Goal: Information Seeking & Learning: Check status

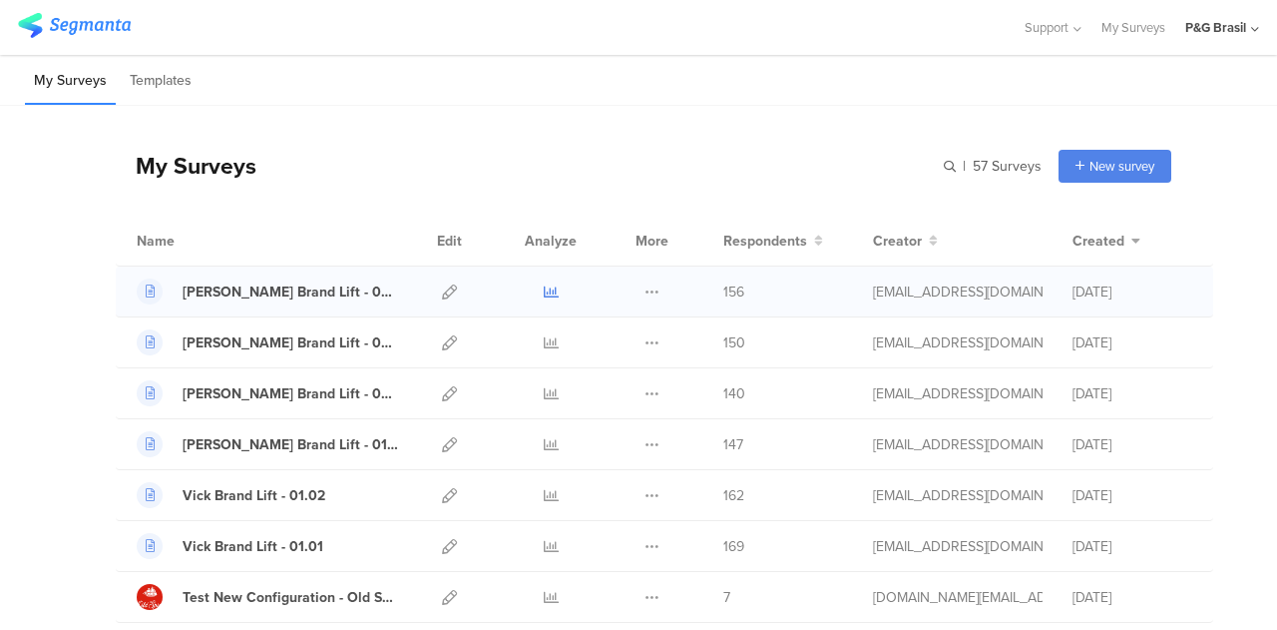
click at [544, 295] on icon at bounding box center [551, 291] width 15 height 15
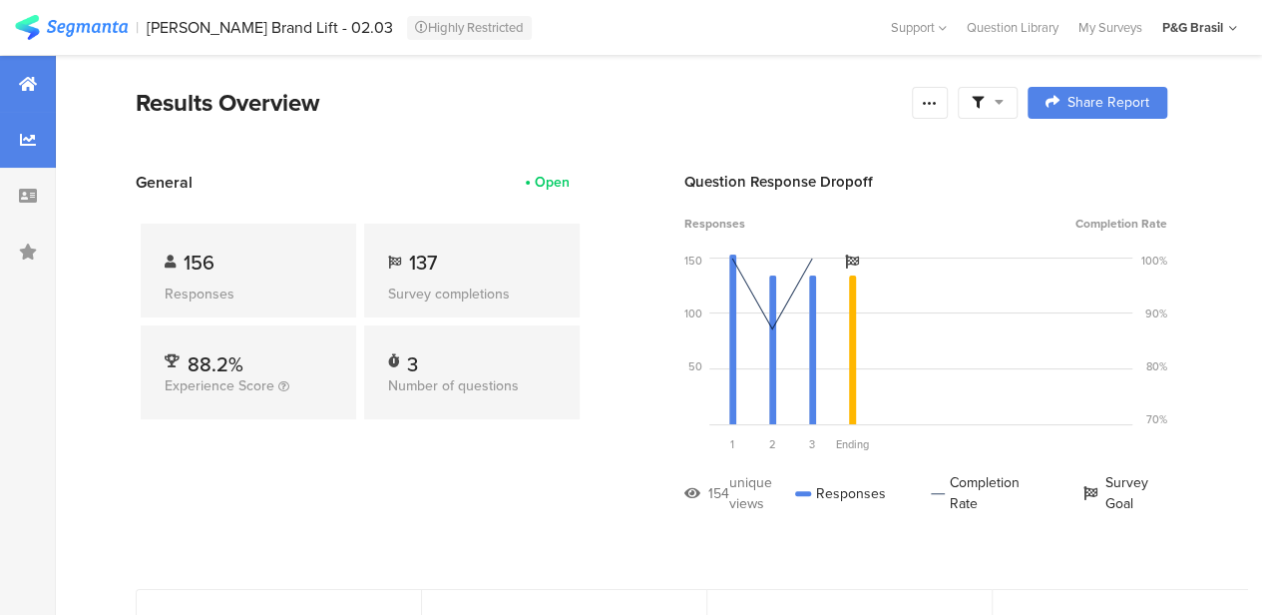
click at [10, 135] on div at bounding box center [28, 140] width 56 height 56
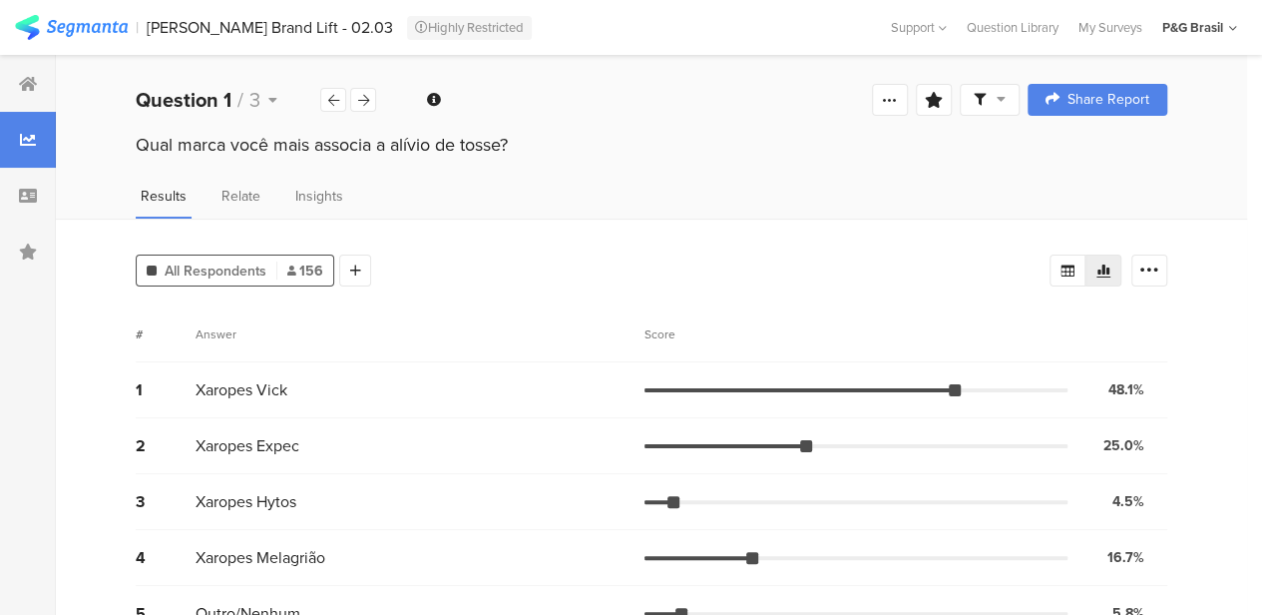
scroll to position [40, 0]
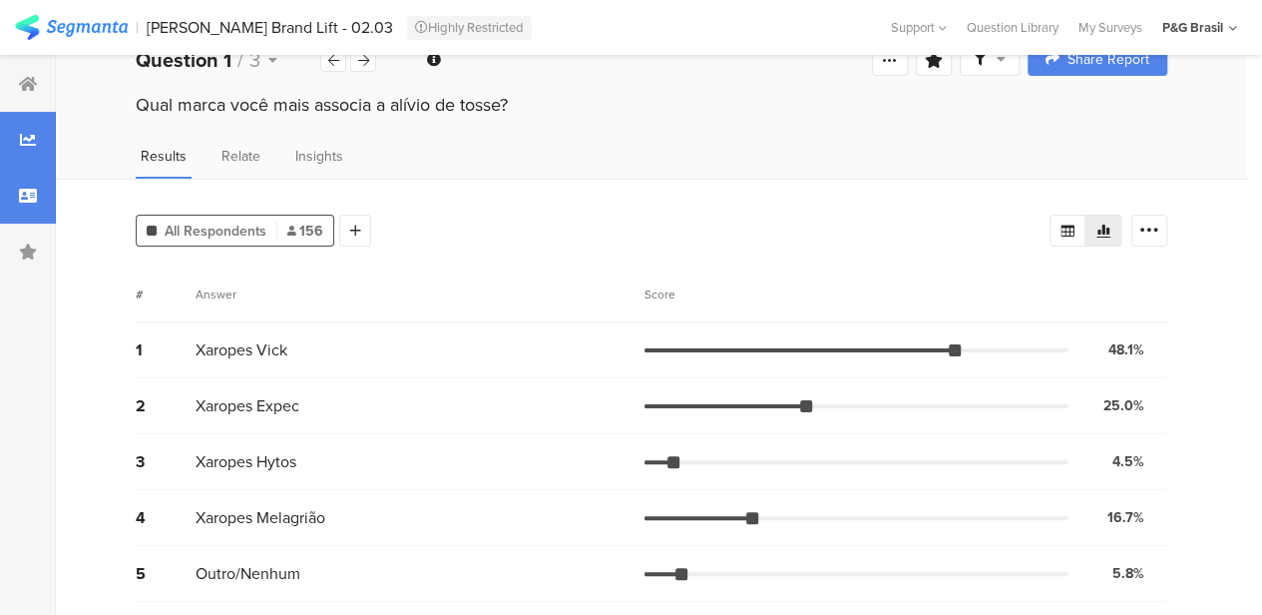
click at [27, 204] on div at bounding box center [28, 196] width 56 height 56
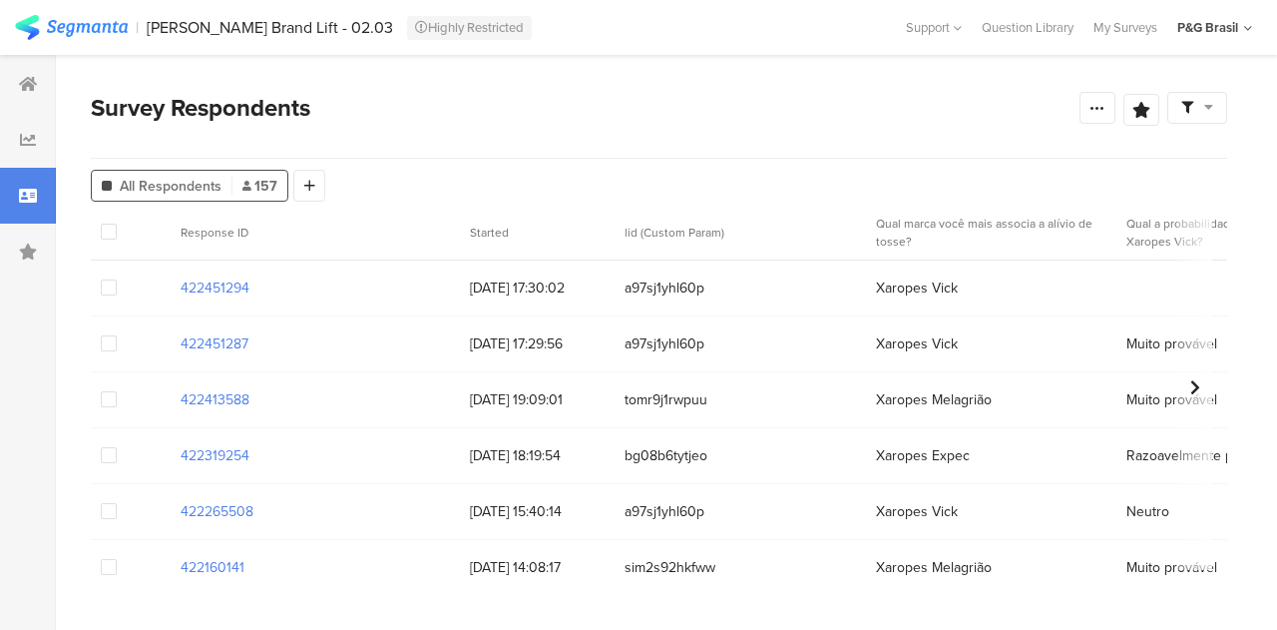
click at [180, 195] on span "All Respondents" at bounding box center [171, 186] width 102 height 21
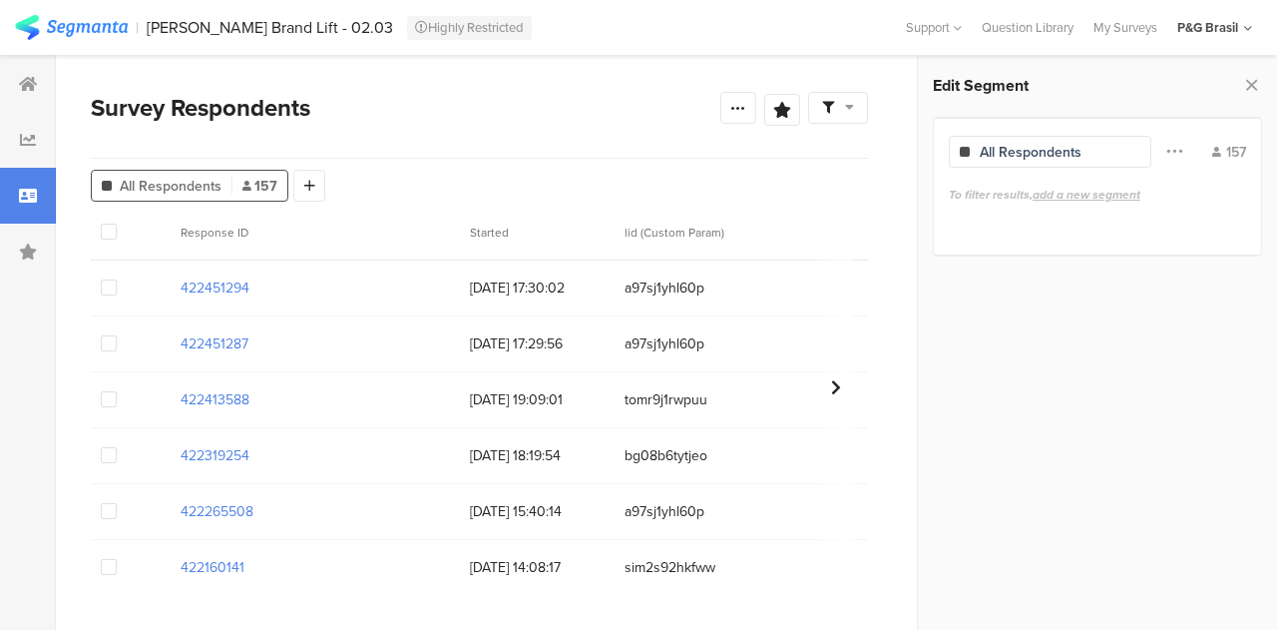
click at [1086, 148] on div "All Respondents" at bounding box center [1050, 152] width 203 height 32
drag, startPoint x: 1161, startPoint y: 160, endPoint x: 1185, endPoint y: 142, distance: 29.9
click at [1185, 142] on div "Filter Conjunction And Or Segment Color" at bounding box center [1174, 152] width 46 height 38
drag, startPoint x: 1253, startPoint y: 161, endPoint x: 712, endPoint y: 140, distance: 541.2
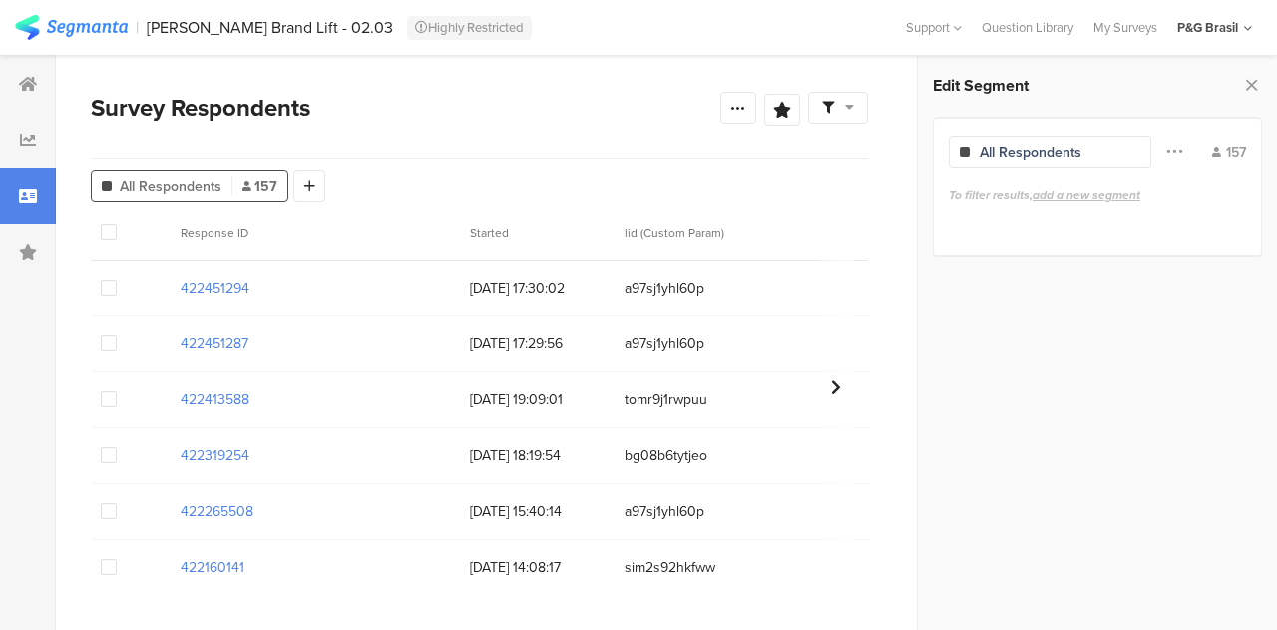
click at [712, 140] on div "Survey Respondents Confidence Level 95 % Preview survey Edit survey Export Resu…" at bounding box center [659, 342] width 1206 height 575
click at [617, 149] on div "Survey Respondents Confidence Level 95 % Preview survey Edit survey Export Resu…" at bounding box center [479, 124] width 777 height 69
click at [1258, 86] on icon at bounding box center [1251, 85] width 21 height 28
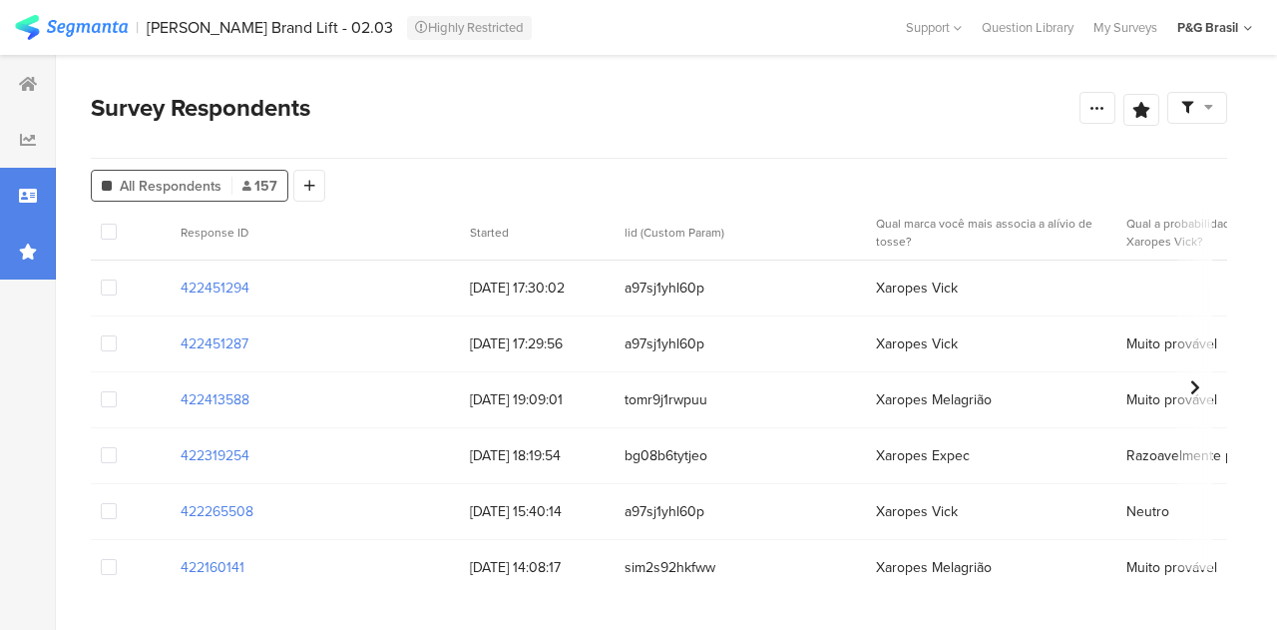
click at [25, 224] on div at bounding box center [28, 251] width 56 height 56
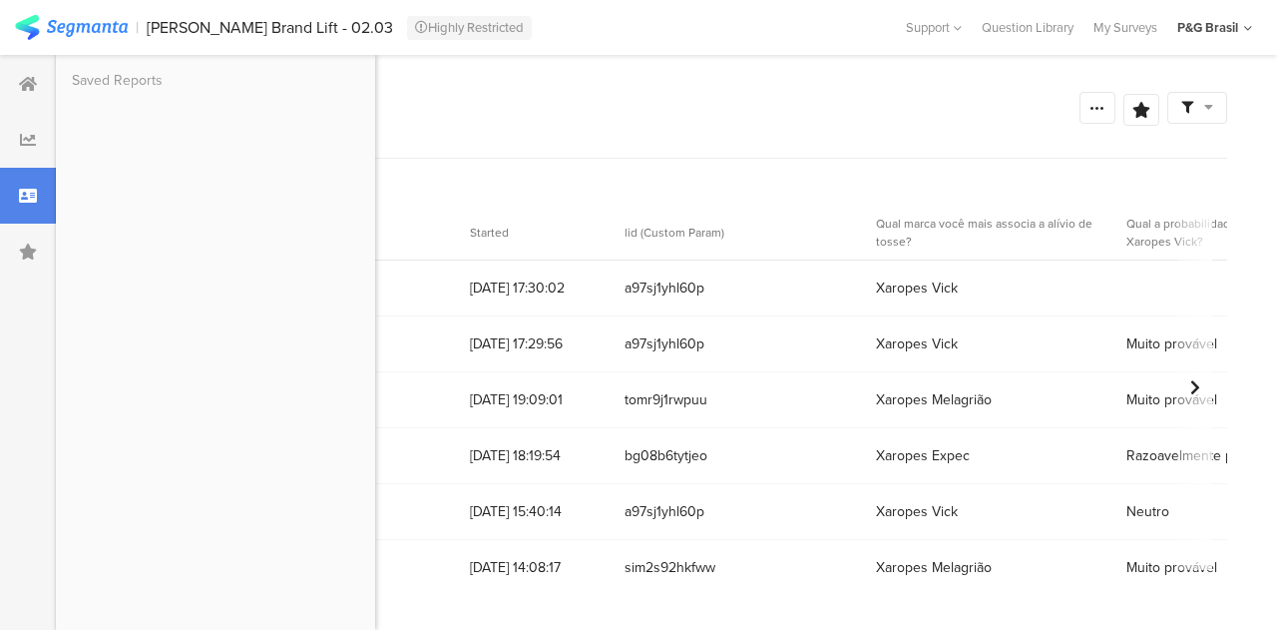
click at [42, 201] on div at bounding box center [28, 196] width 56 height 56
click at [459, 130] on div "Survey Respondents Confidence Level 95 % Preview survey Edit survey Export Resu…" at bounding box center [659, 124] width 1136 height 69
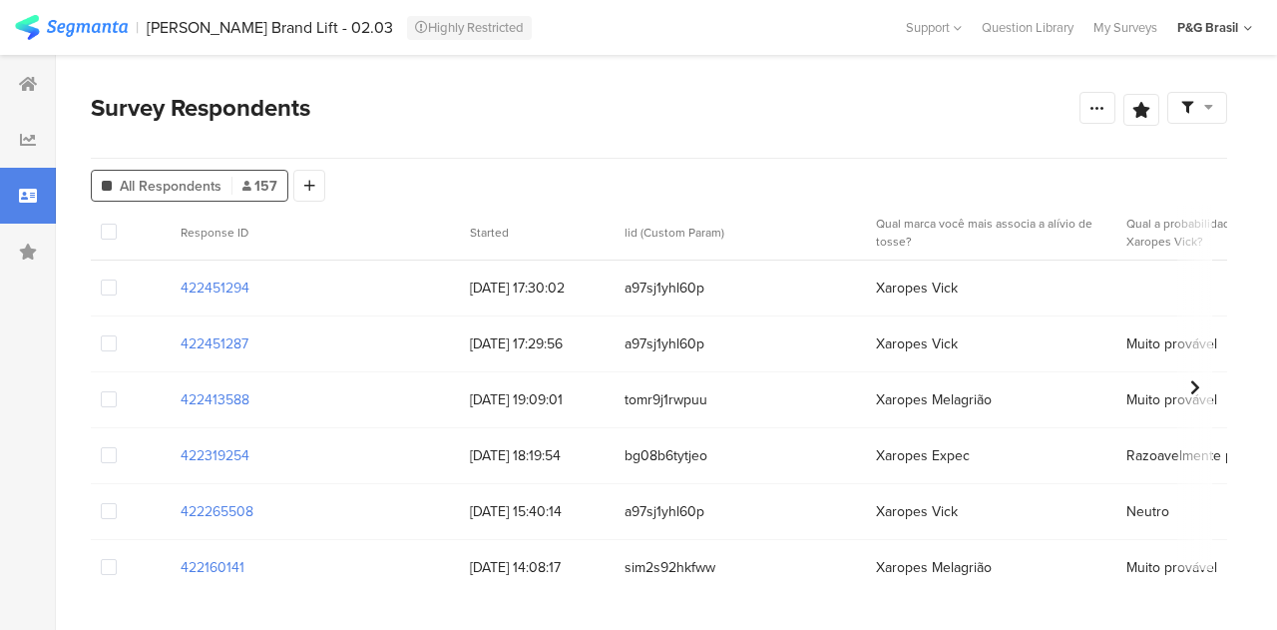
click at [85, 29] on img at bounding box center [71, 27] width 113 height 25
